Goal: Find contact information: Find contact information

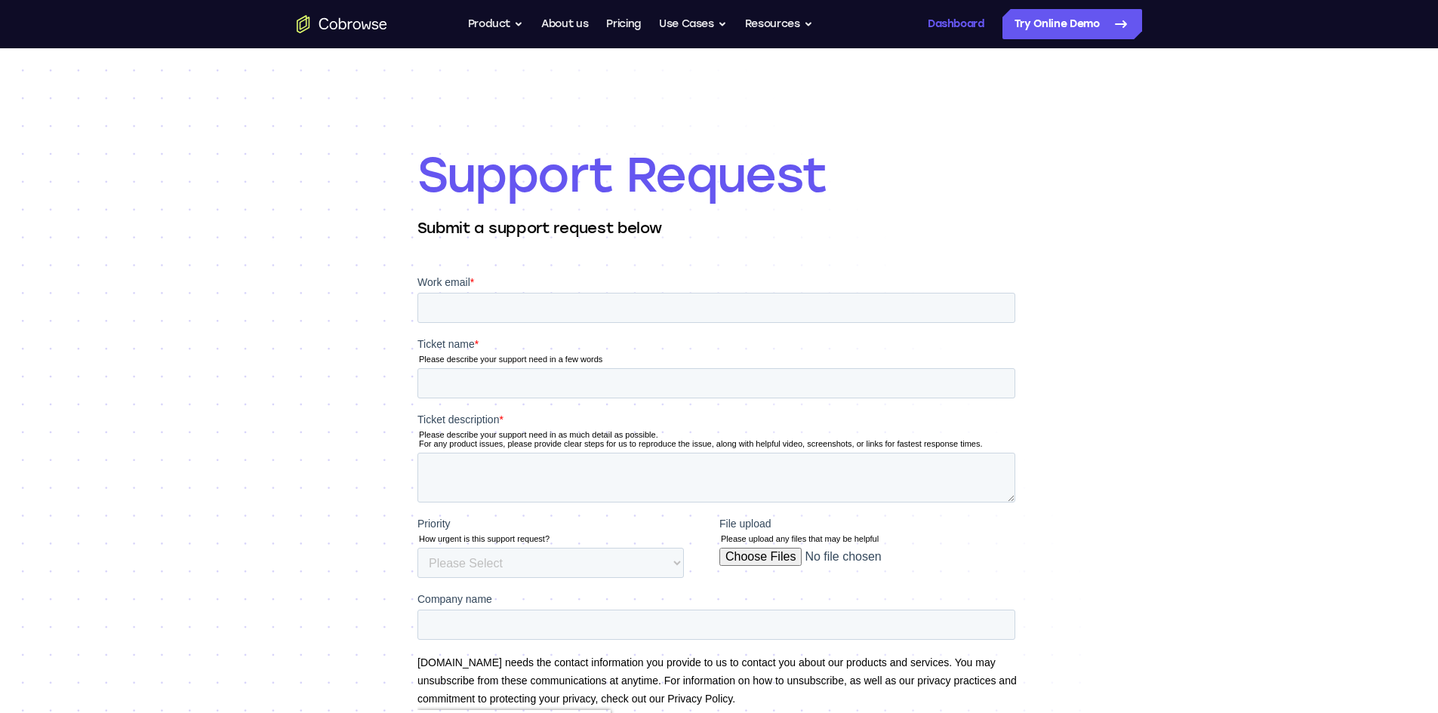
click at [957, 35] on link "Dashboard" at bounding box center [956, 24] width 57 height 30
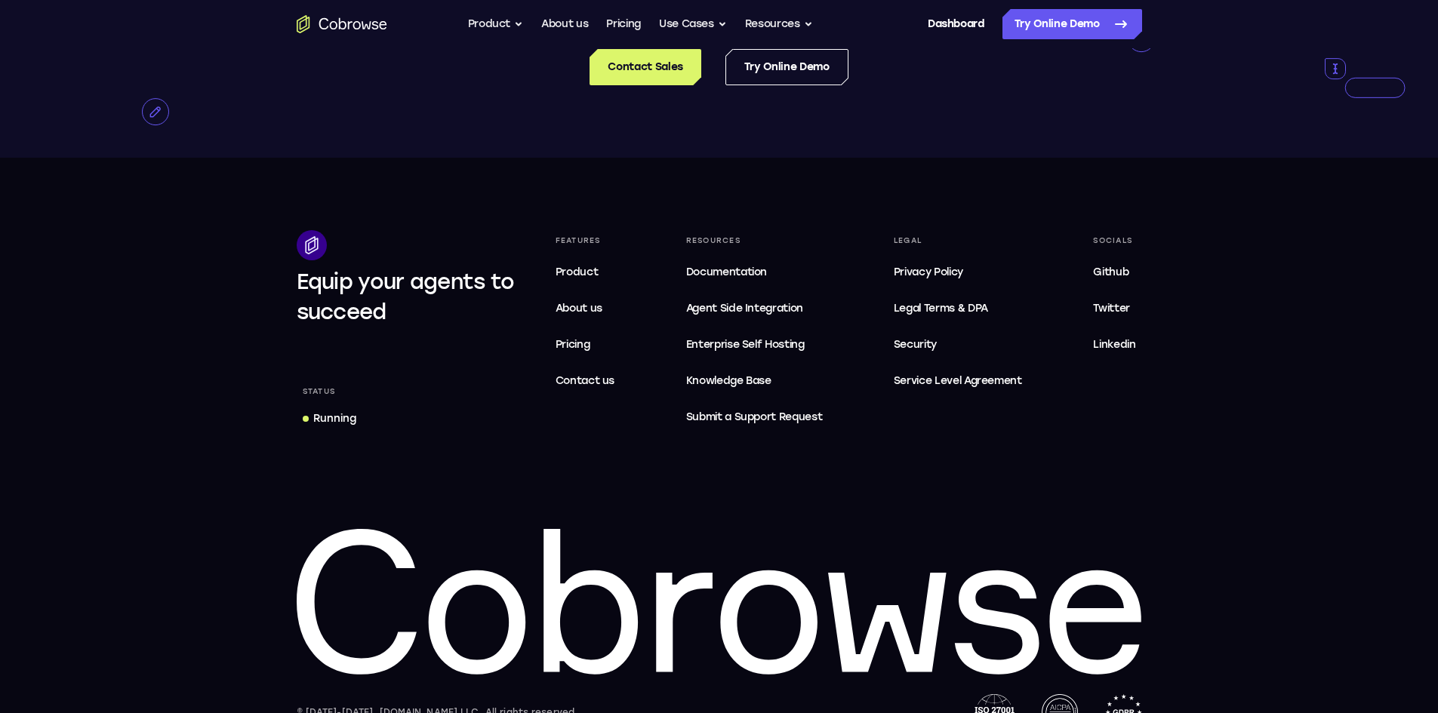
scroll to position [3096, 0]
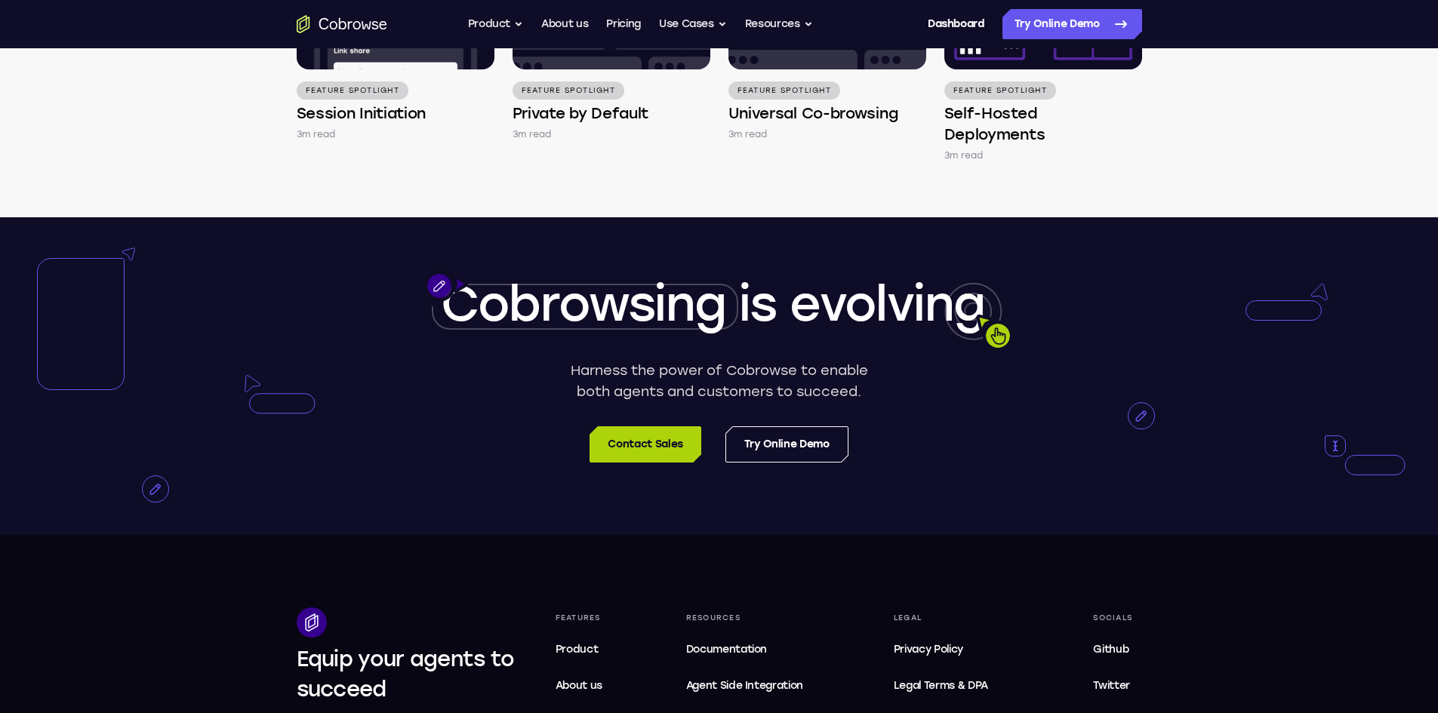
click at [667, 436] on link "Contact Sales" at bounding box center [645, 445] width 111 height 36
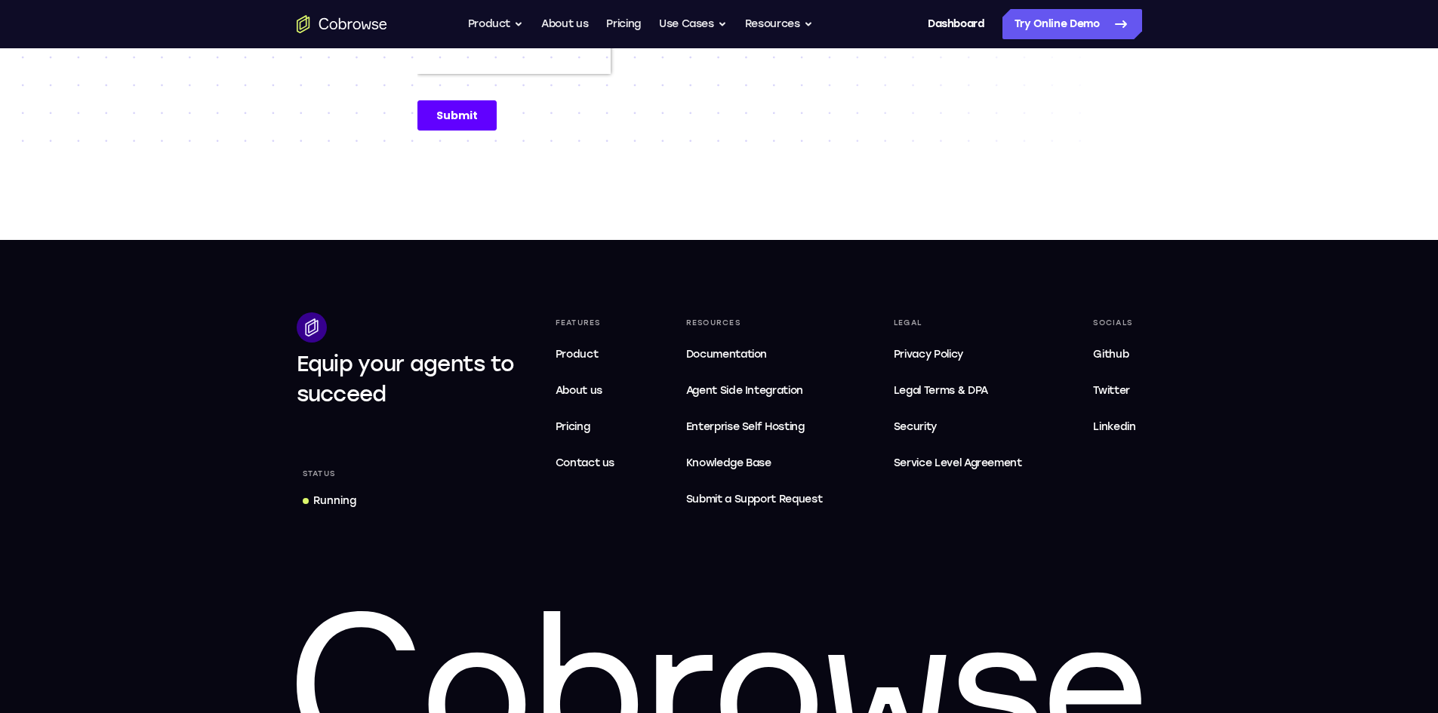
scroll to position [604, 0]
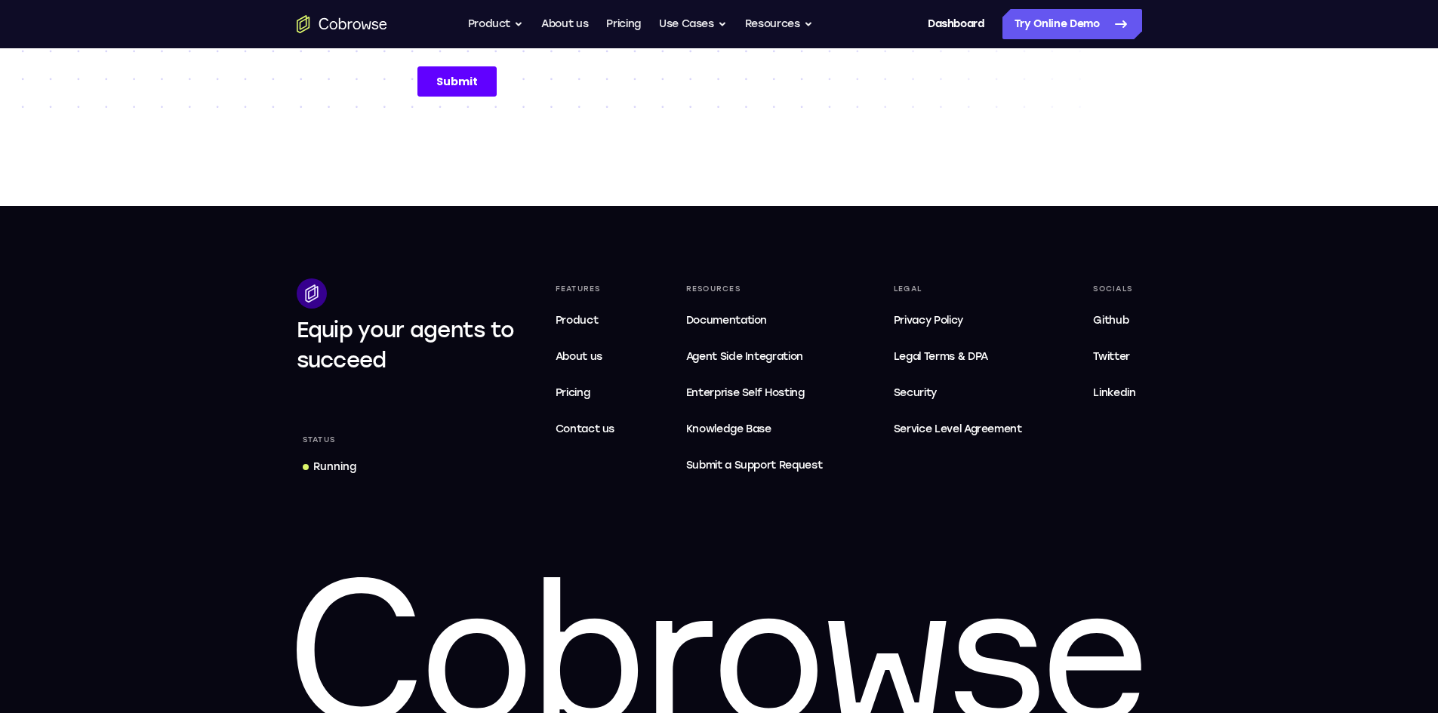
click at [319, 465] on div "Running" at bounding box center [334, 467] width 43 height 15
click at [586, 435] on span "Contact us" at bounding box center [586, 429] width 60 height 13
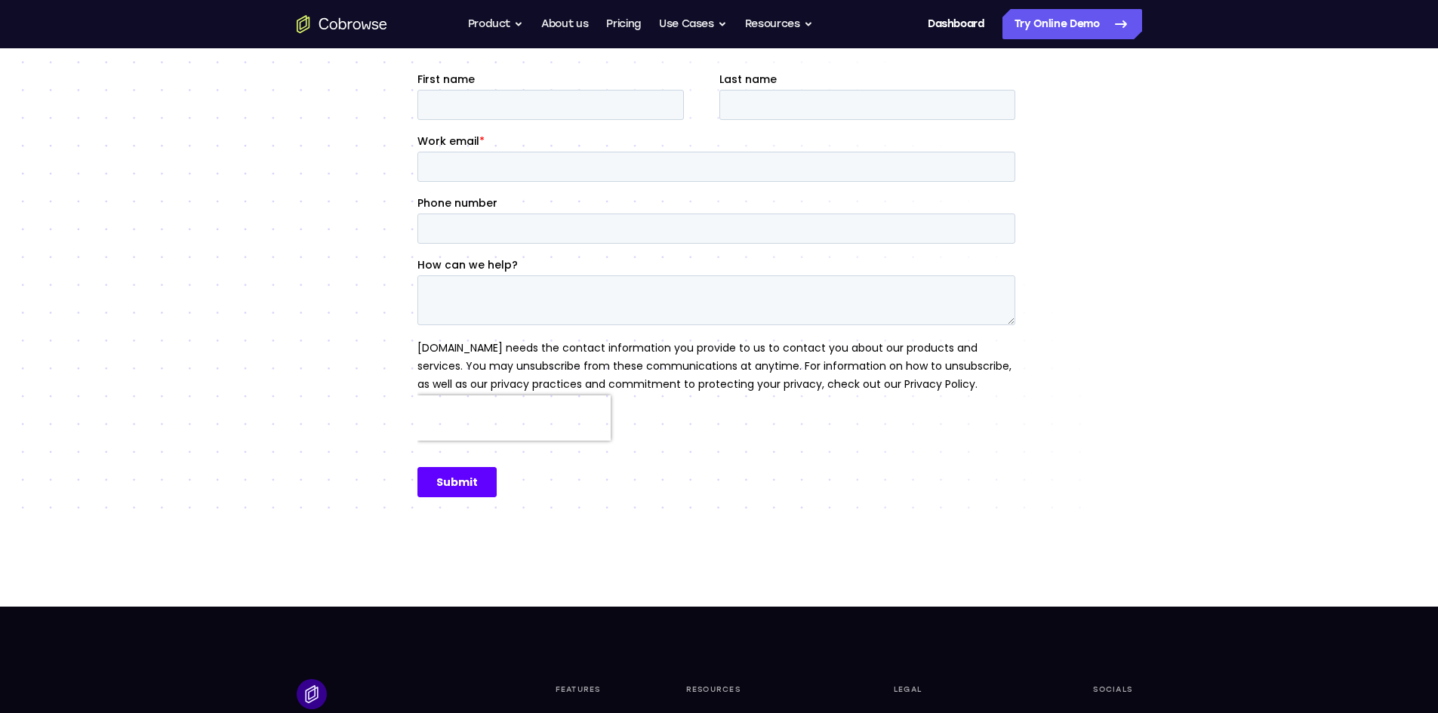
scroll to position [529, 0]
